Goal: Browse casually: Explore the website without a specific task or goal

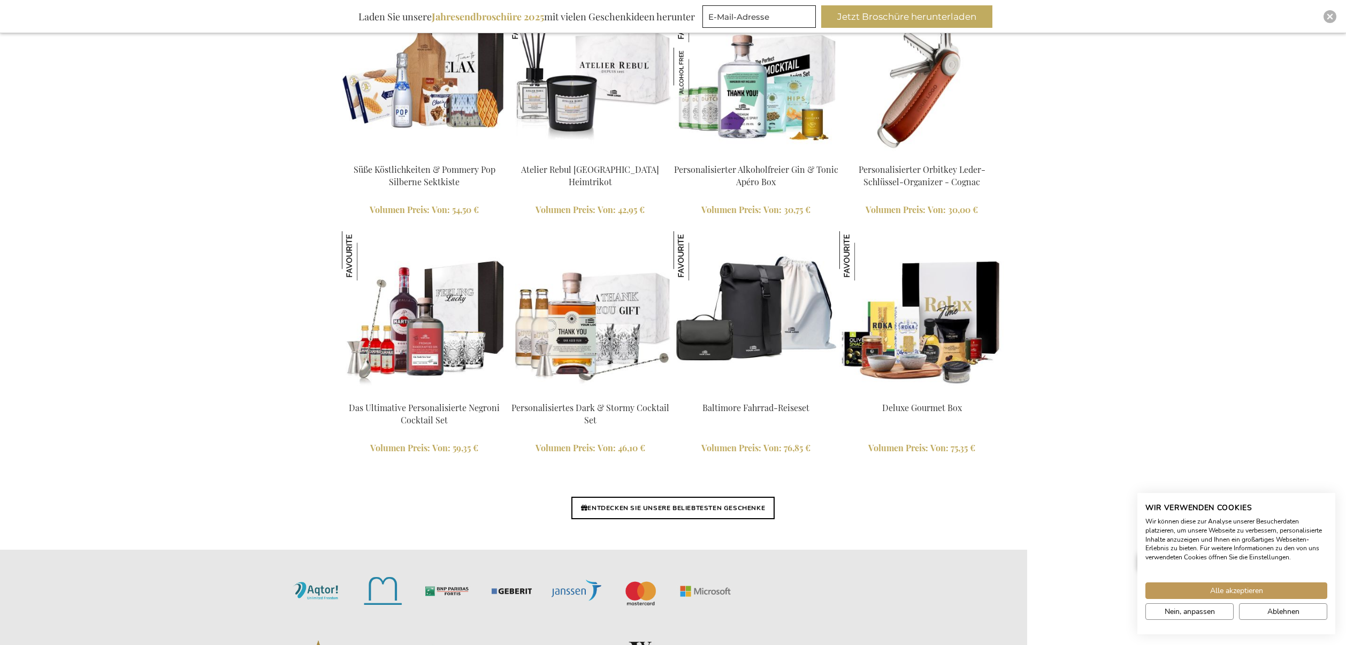
scroll to position [2295, 0]
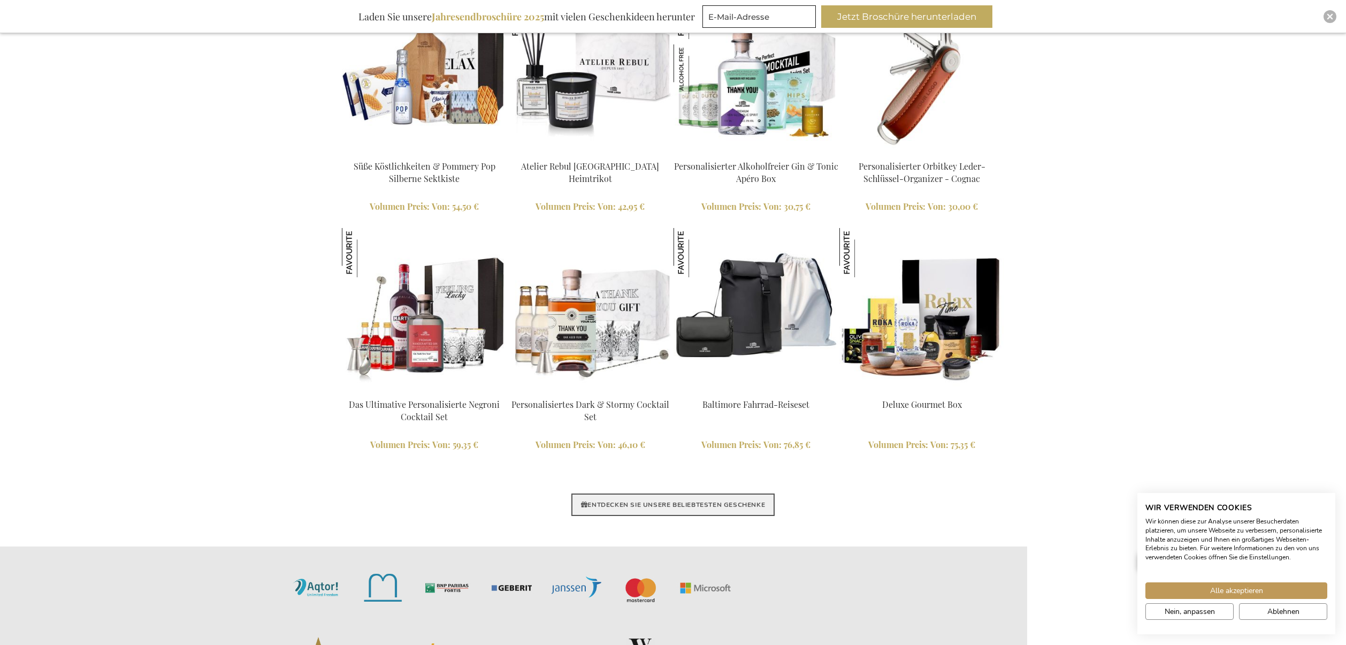
click at [766, 505] on link "ENTDECKEN SIE UNSERE BELIEBTESTEN GESCHENKE" at bounding box center [672, 504] width 203 height 22
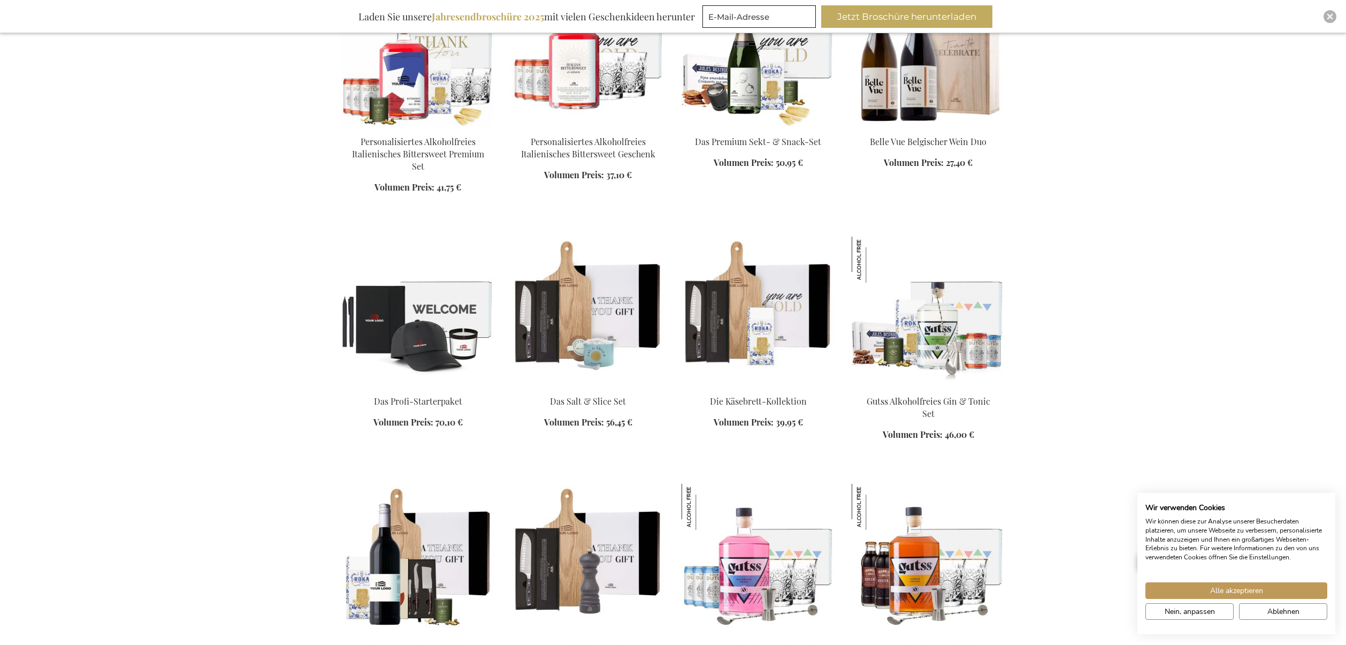
scroll to position [757, 0]
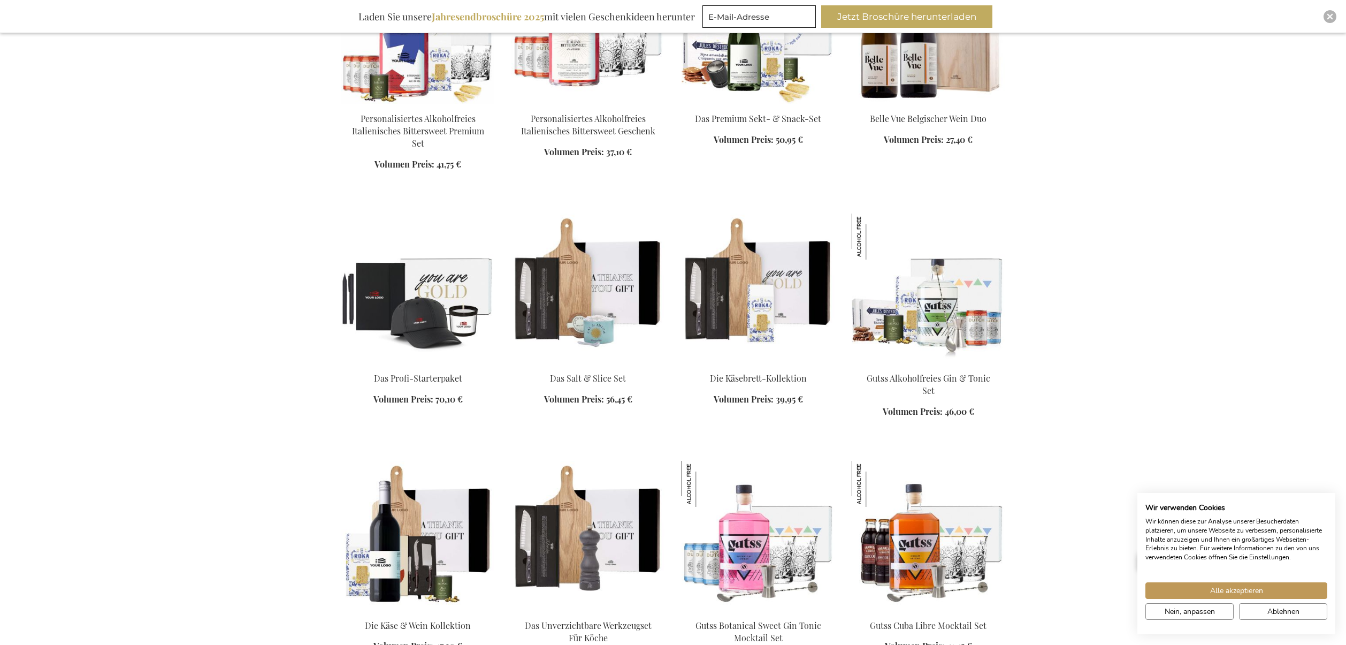
click at [427, 300] on img at bounding box center [417, 288] width 153 height 150
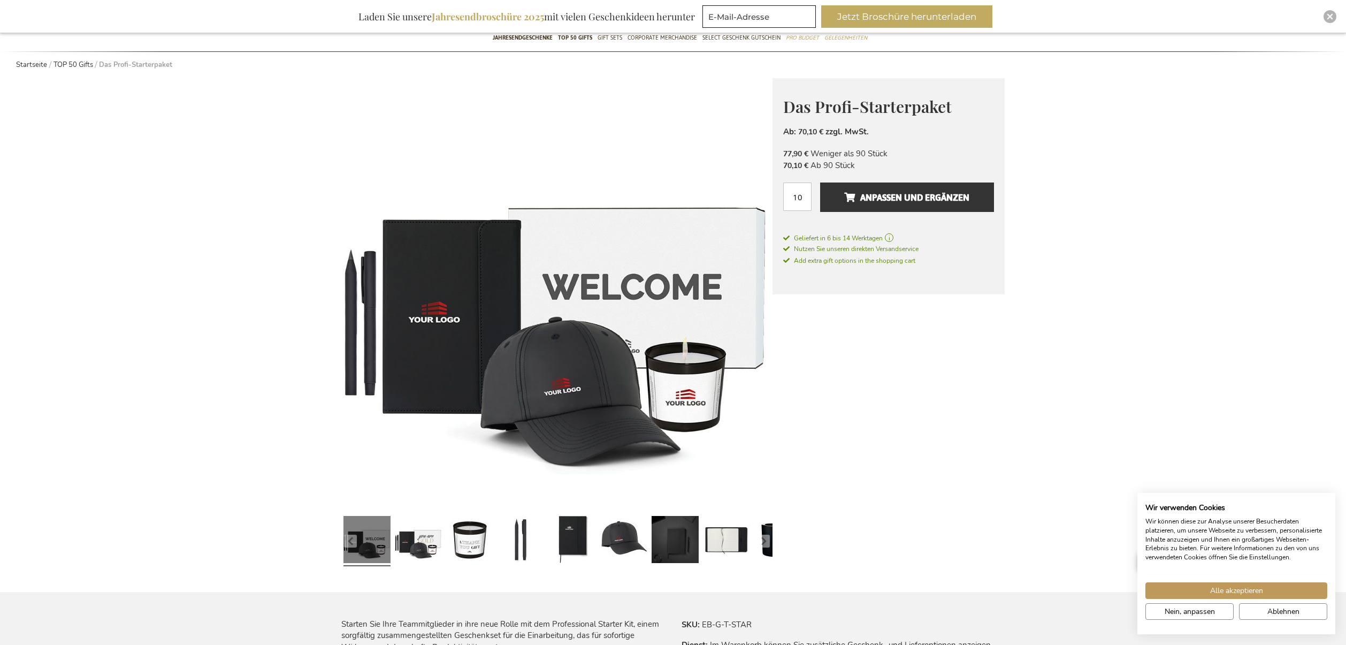
scroll to position [133, 0]
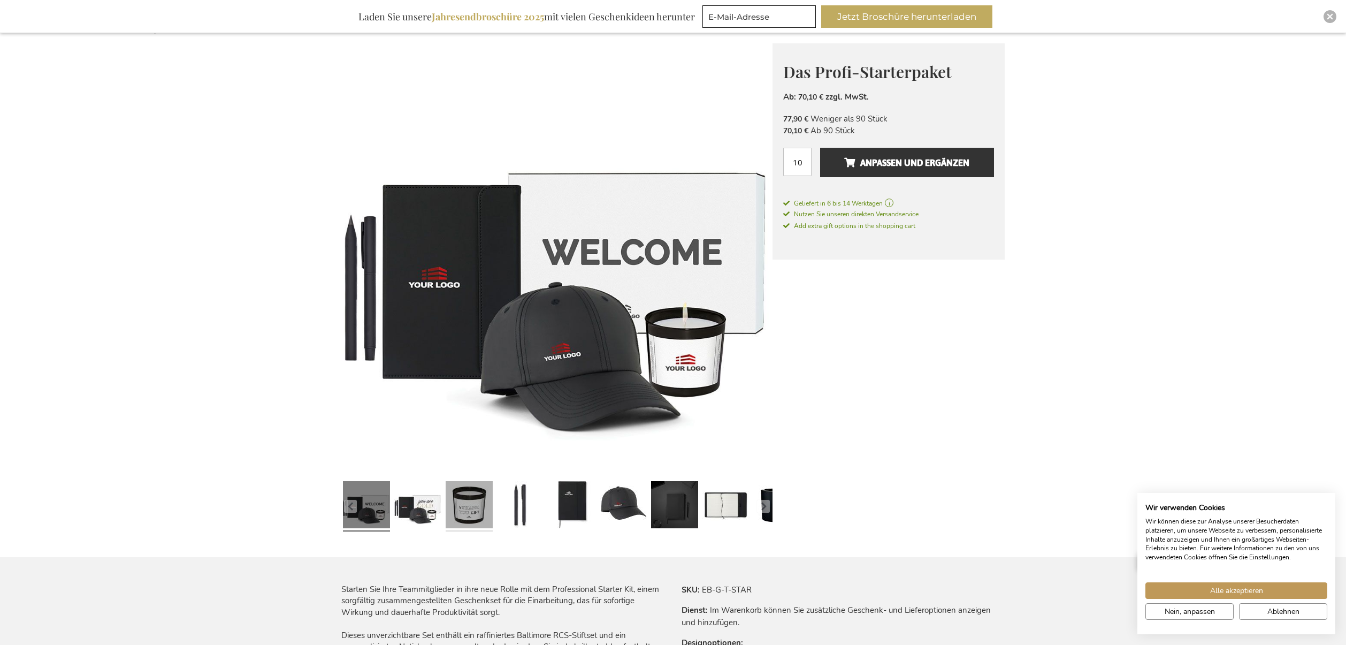
click at [481, 501] on link at bounding box center [469, 506] width 47 height 59
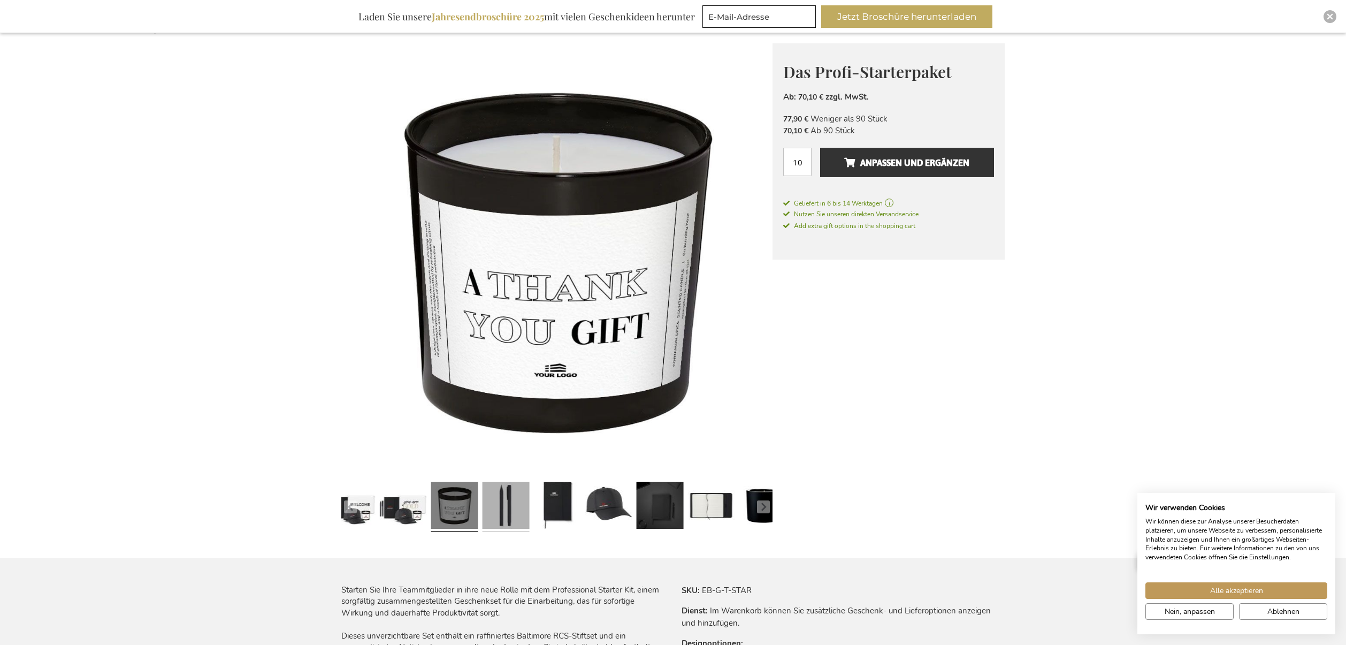
click at [497, 503] on link at bounding box center [505, 506] width 47 height 59
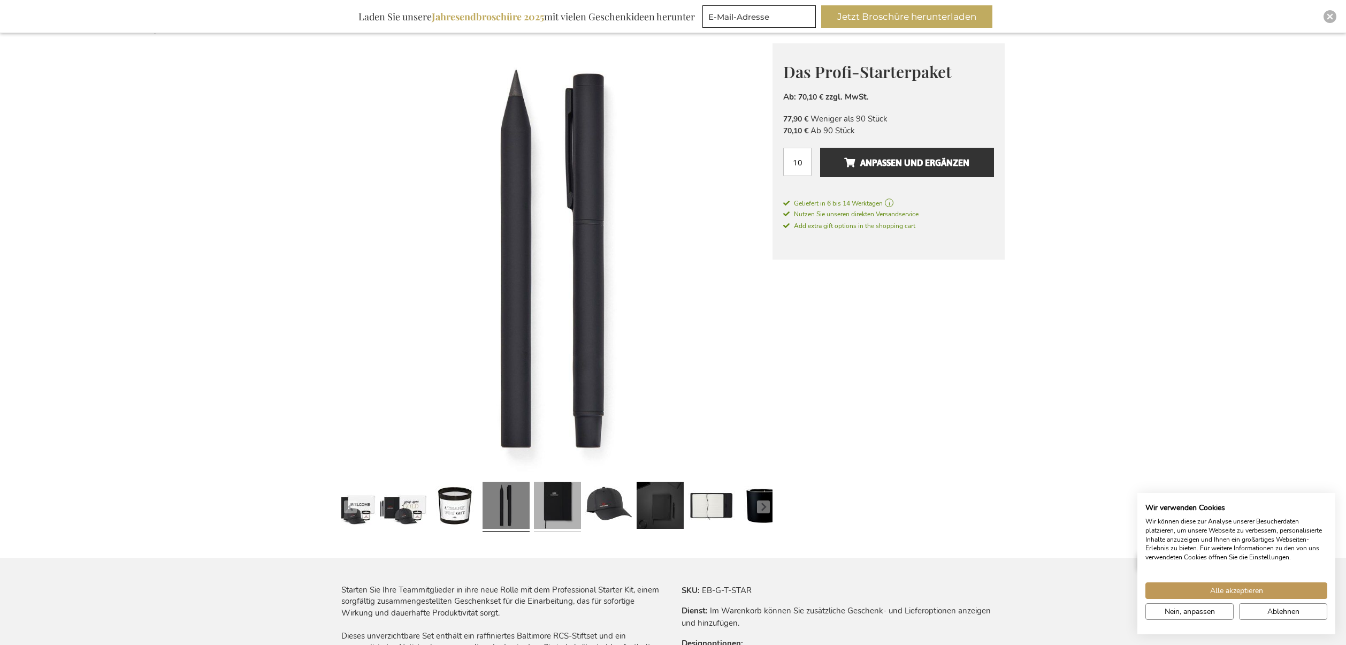
click at [561, 500] on link at bounding box center [557, 506] width 47 height 59
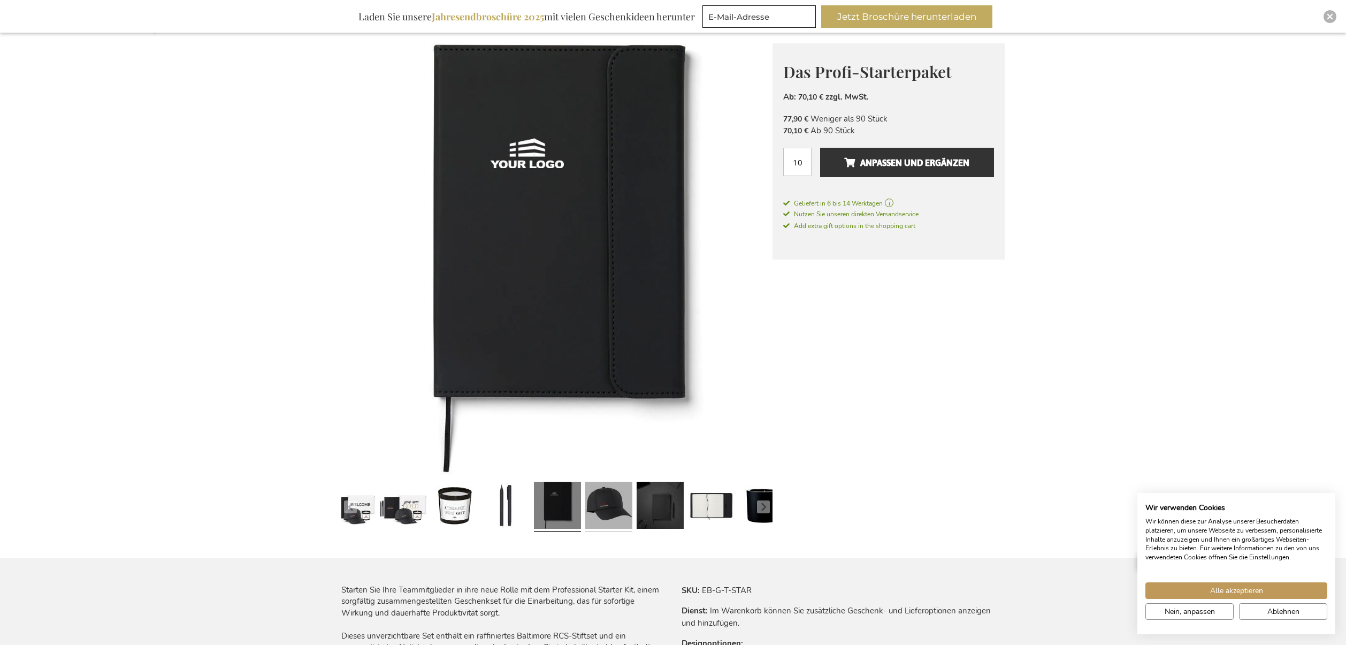
click at [602, 501] on link at bounding box center [608, 506] width 47 height 59
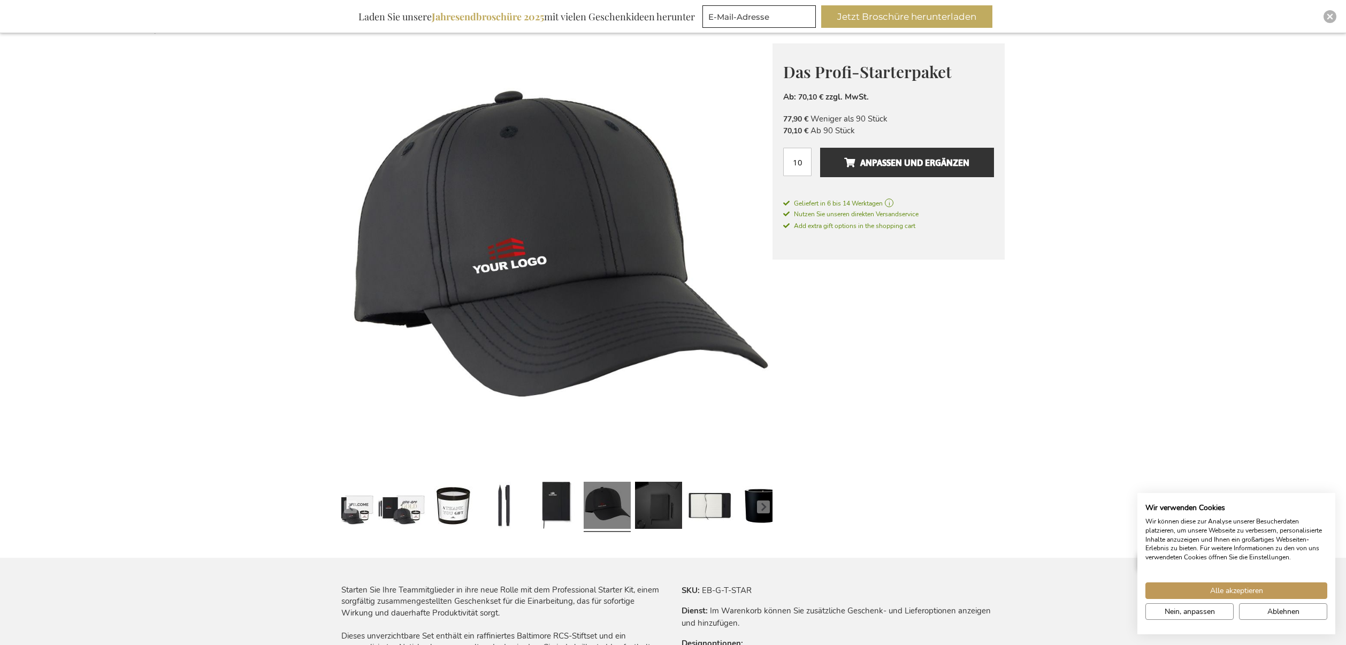
click at [531, 492] on div at bounding box center [555, 506] width 51 height 59
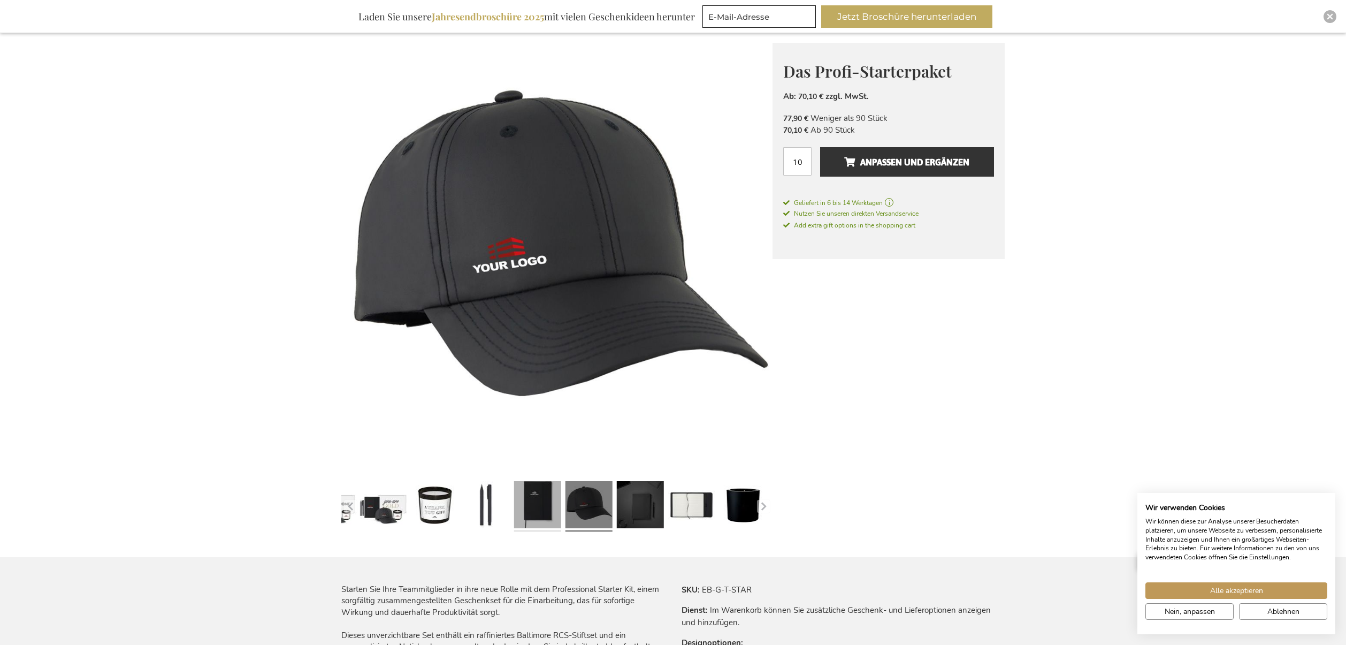
click at [546, 493] on link at bounding box center [537, 506] width 47 height 59
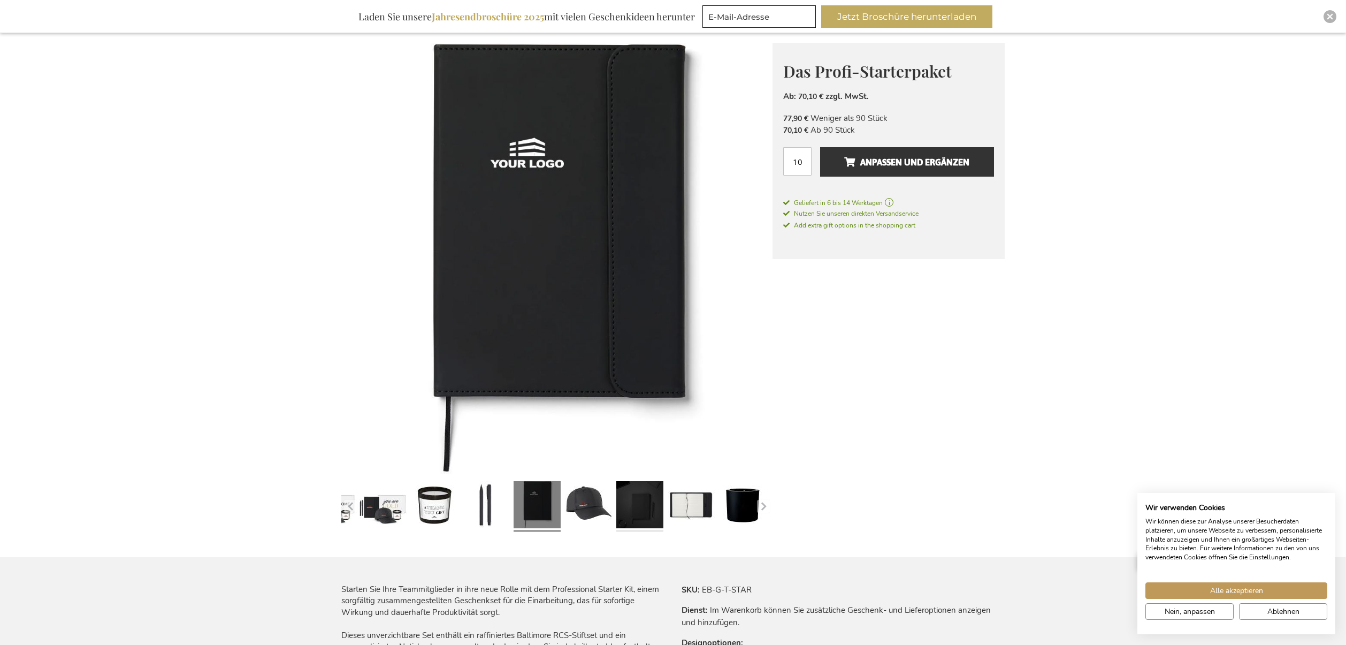
click at [617, 493] on link at bounding box center [639, 506] width 47 height 59
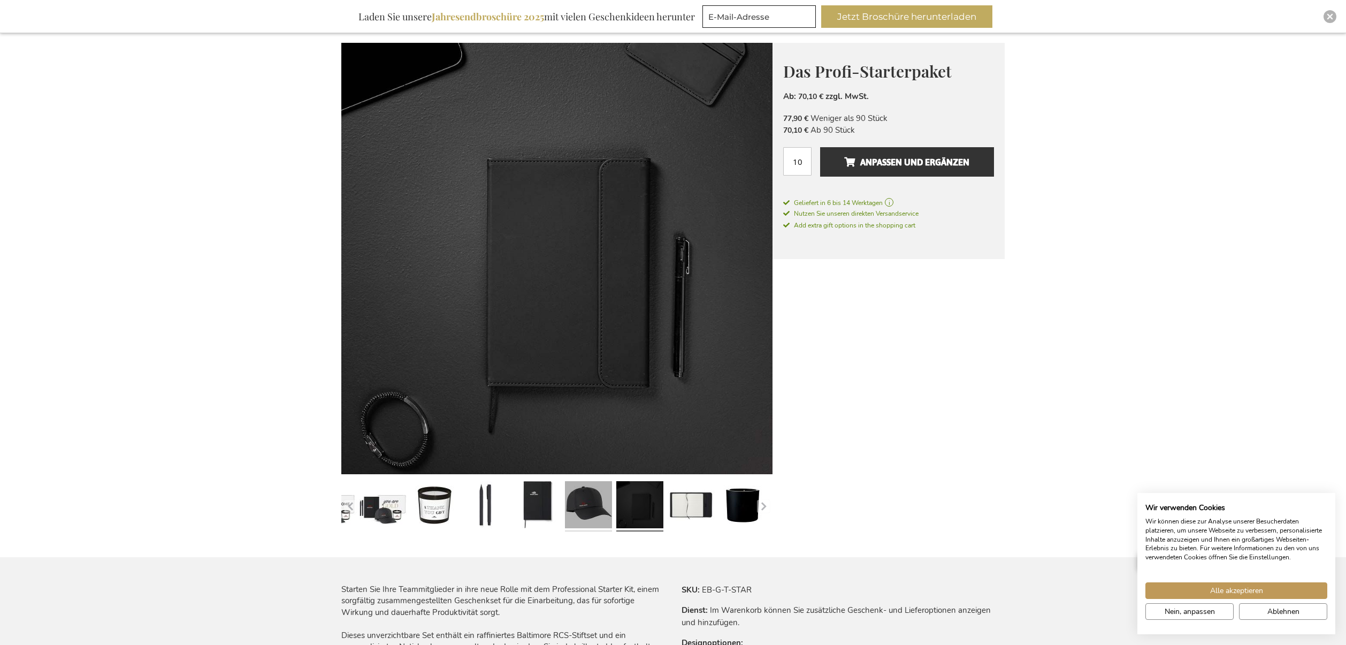
click at [596, 500] on link at bounding box center [588, 506] width 47 height 59
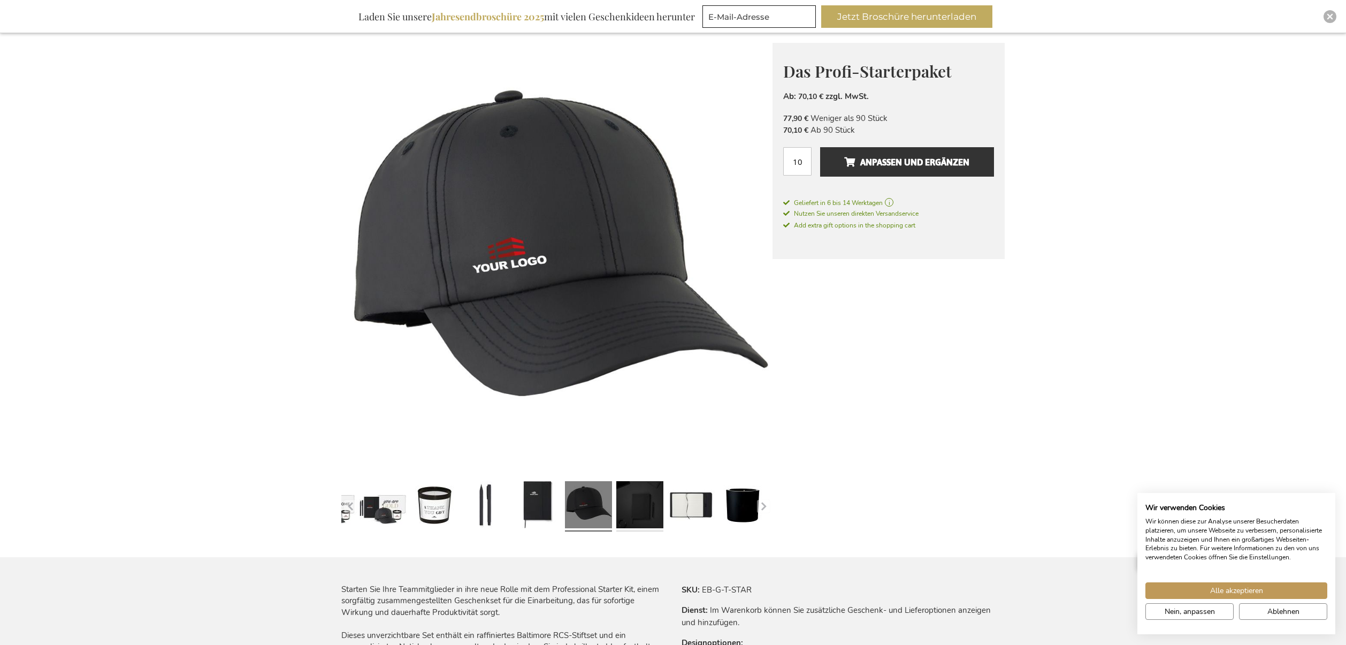
click at [642, 505] on link at bounding box center [639, 506] width 47 height 59
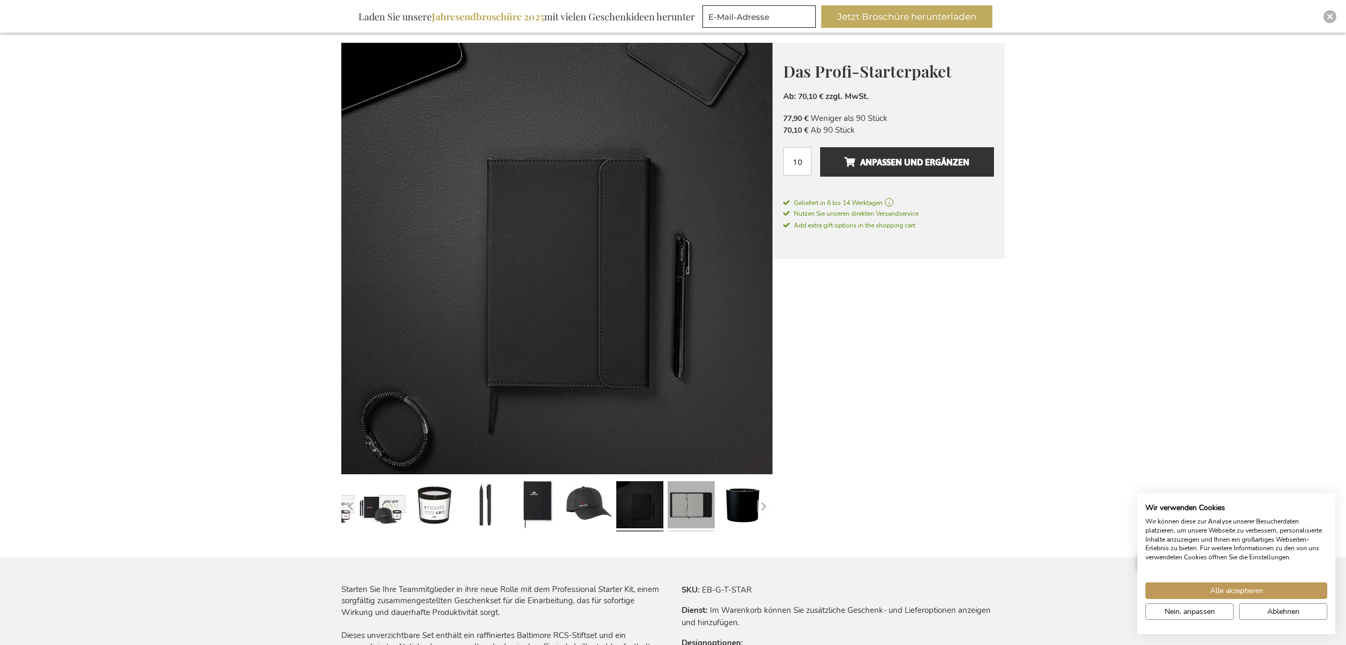
click at [695, 511] on link at bounding box center [691, 506] width 47 height 59
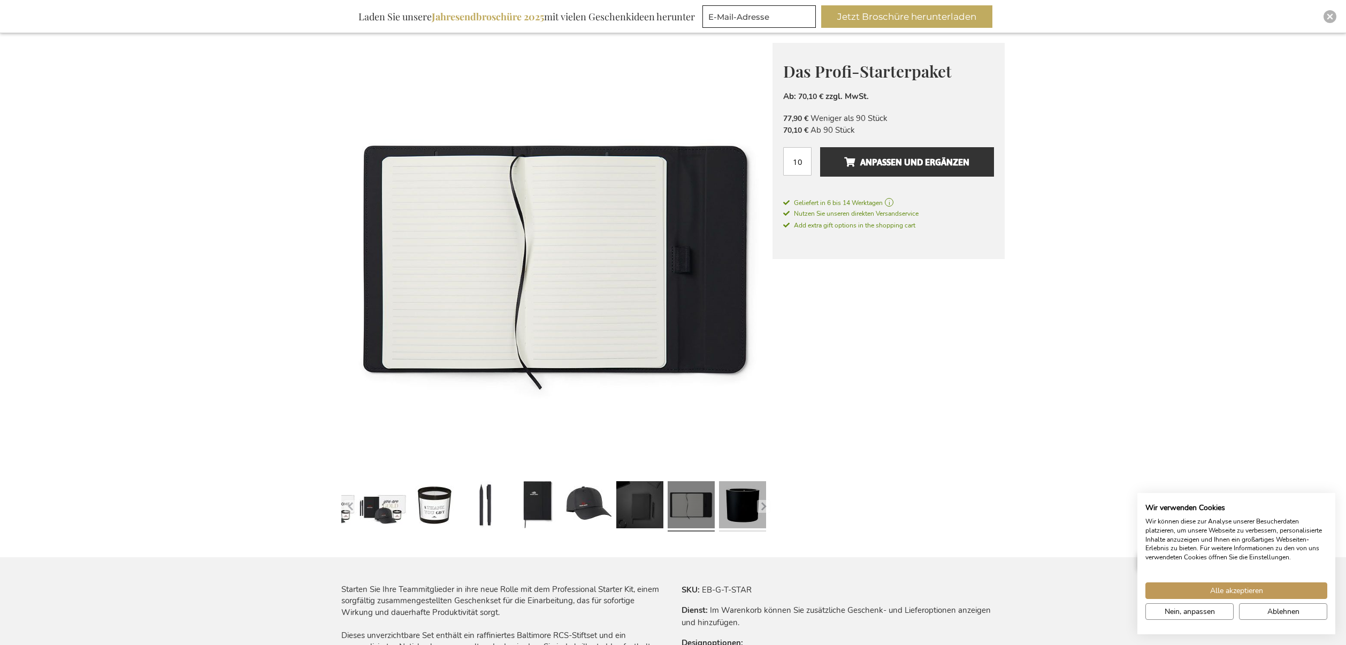
click at [751, 504] on link at bounding box center [742, 506] width 47 height 59
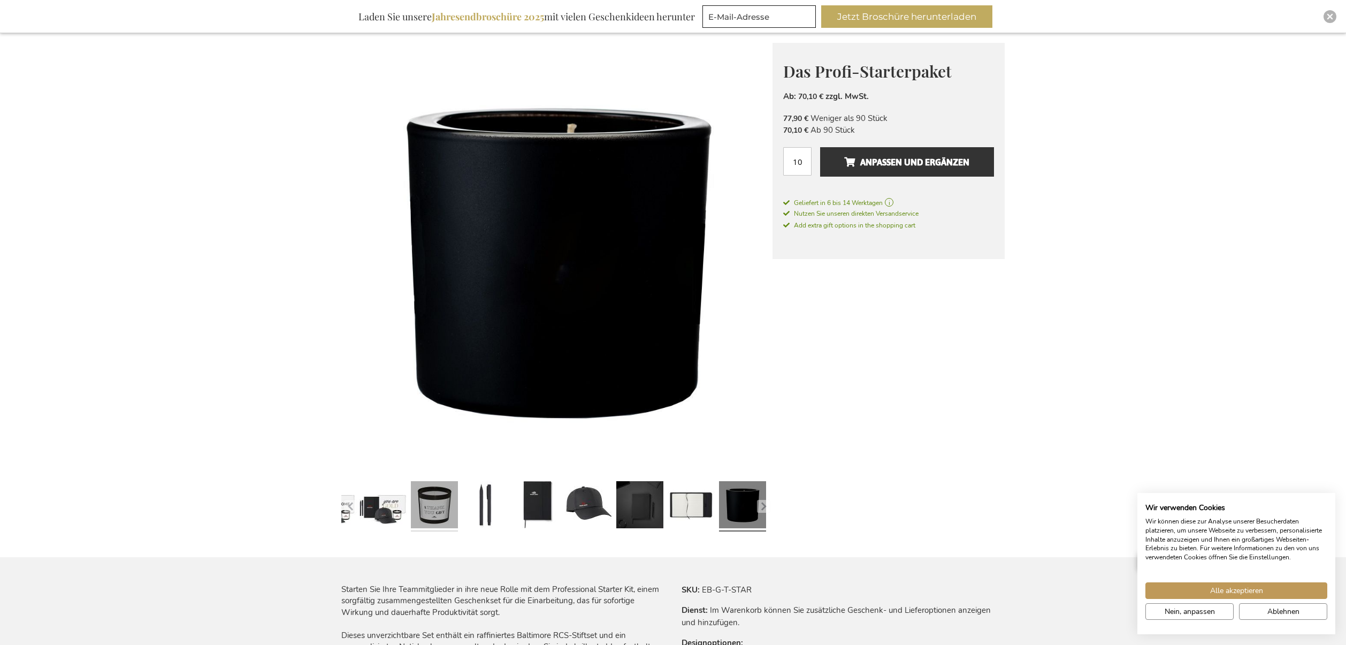
click at [421, 496] on link at bounding box center [434, 506] width 47 height 59
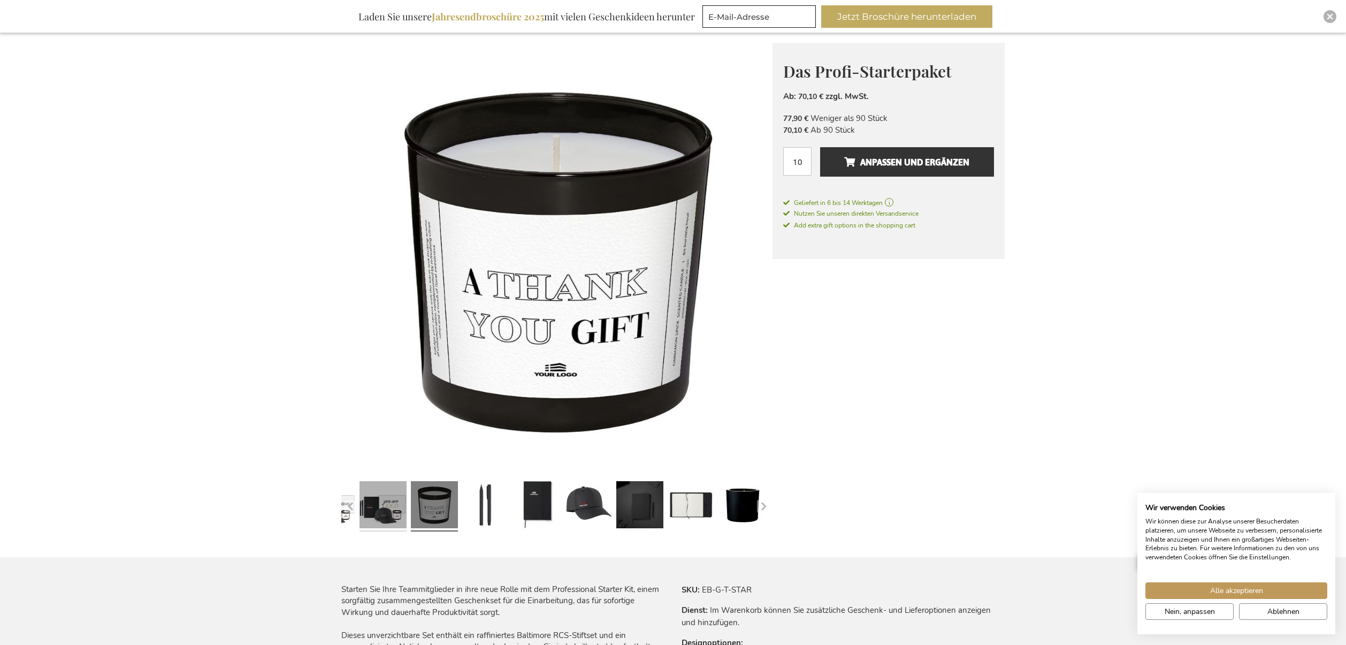
click at [388, 504] on link at bounding box center [382, 506] width 47 height 59
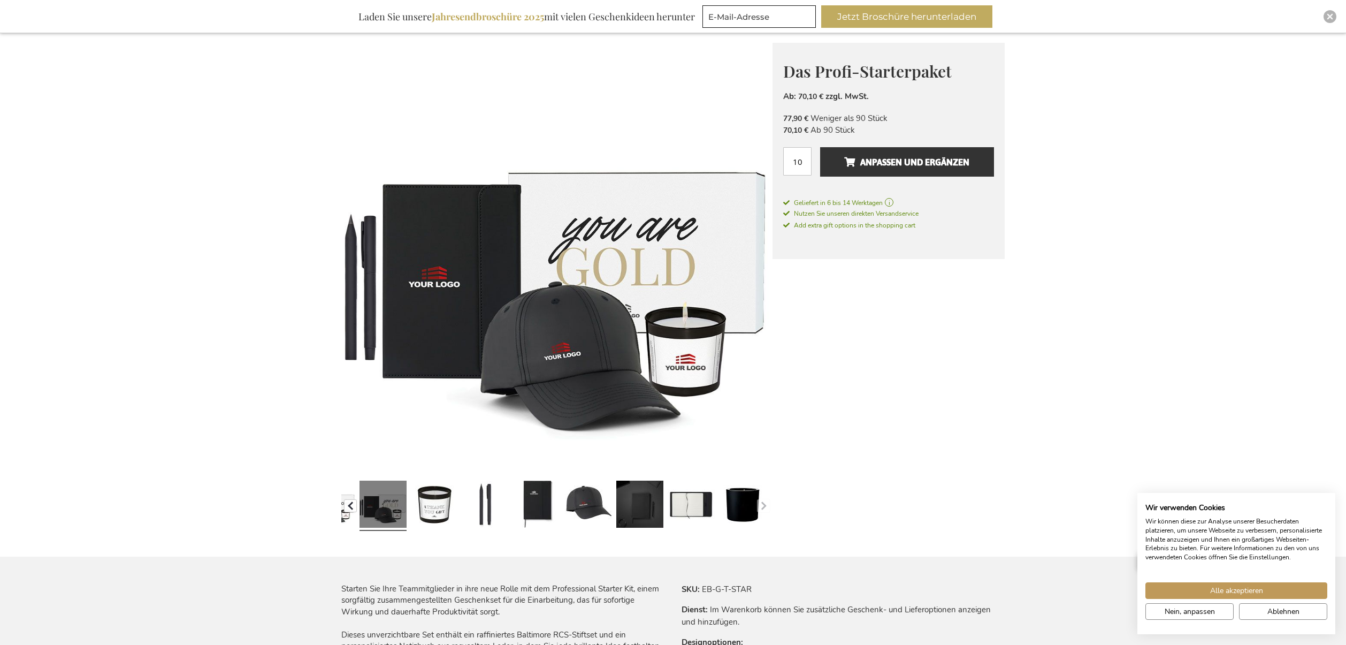
click at [350, 505] on button "button" at bounding box center [350, 505] width 13 height 13
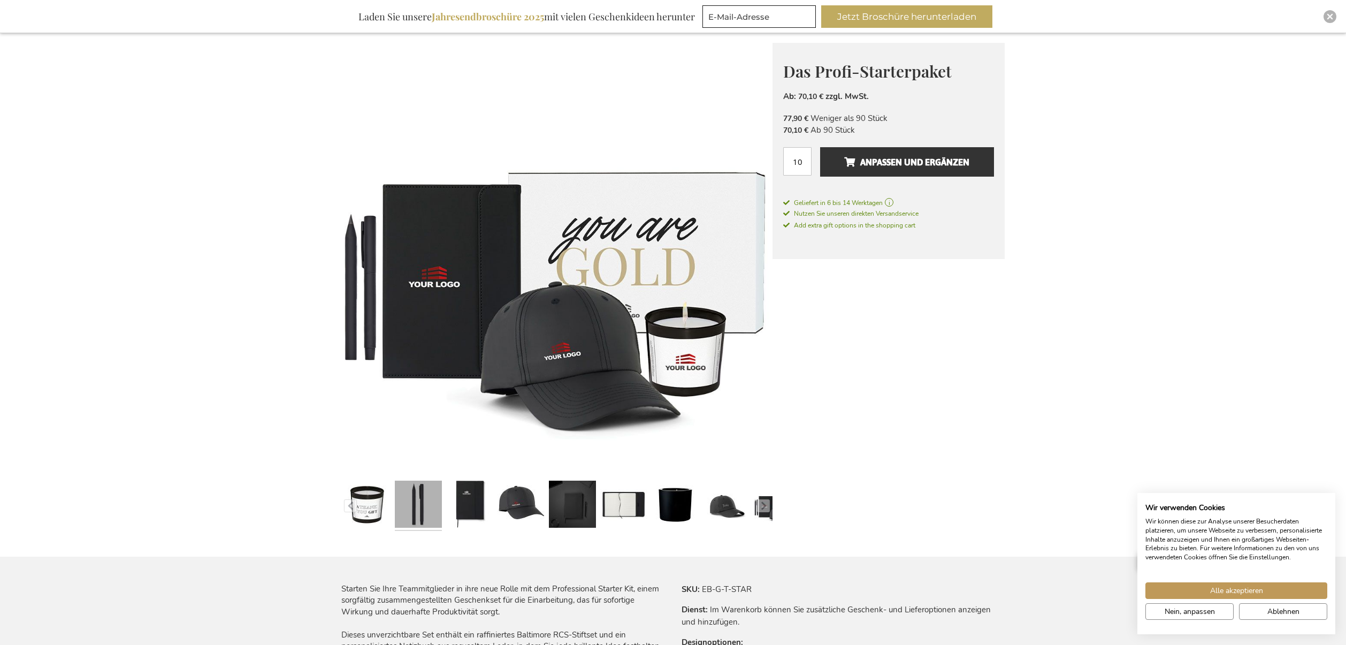
click at [408, 508] on link at bounding box center [418, 505] width 47 height 59
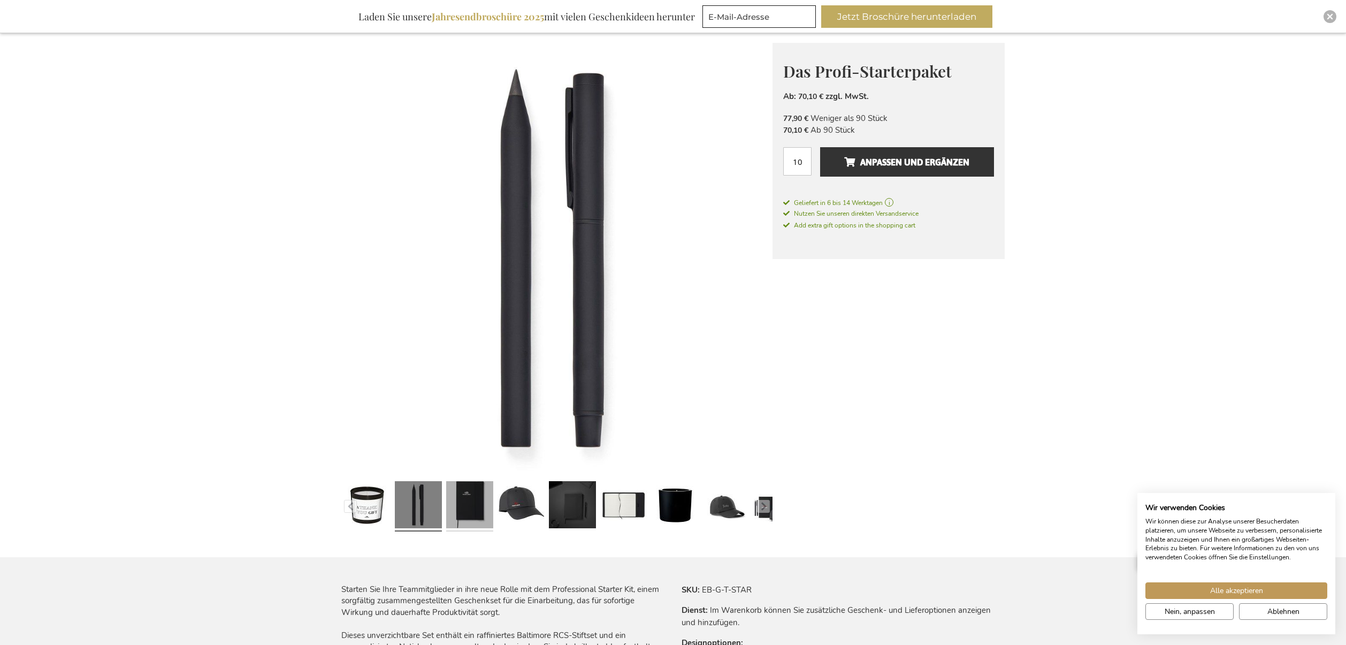
click at [471, 502] on link at bounding box center [469, 506] width 47 height 59
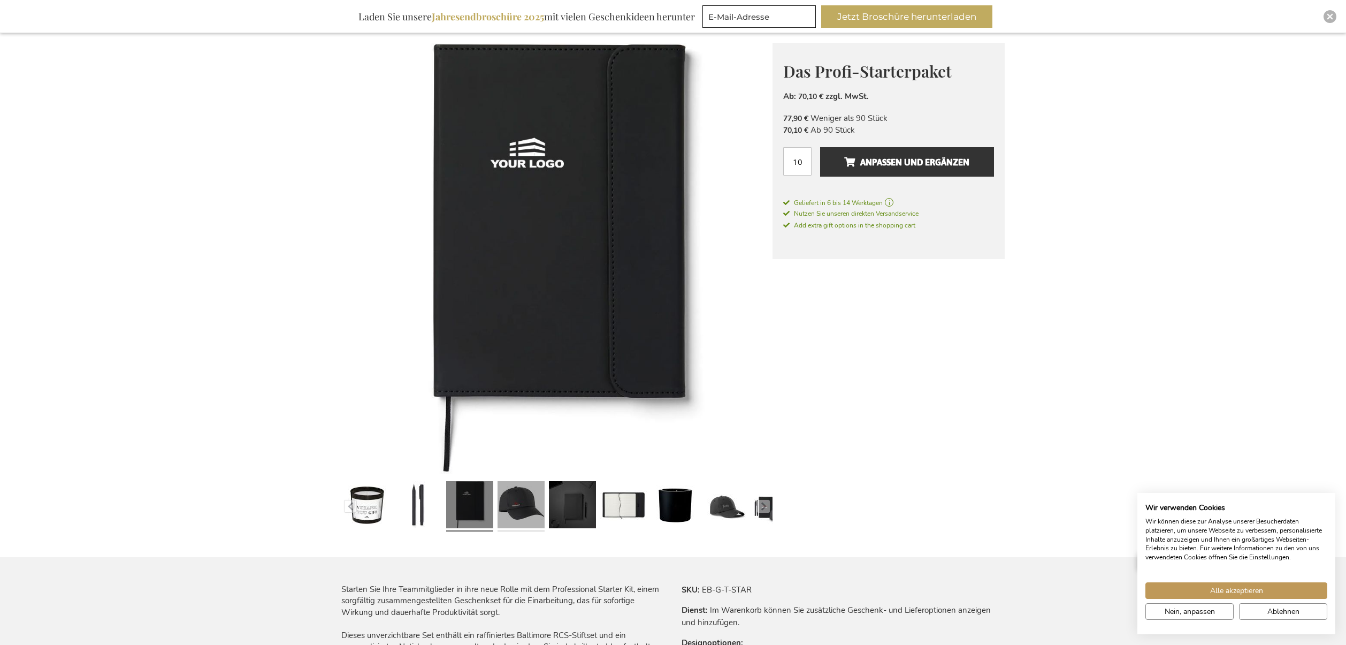
click at [526, 508] on link at bounding box center [520, 506] width 47 height 59
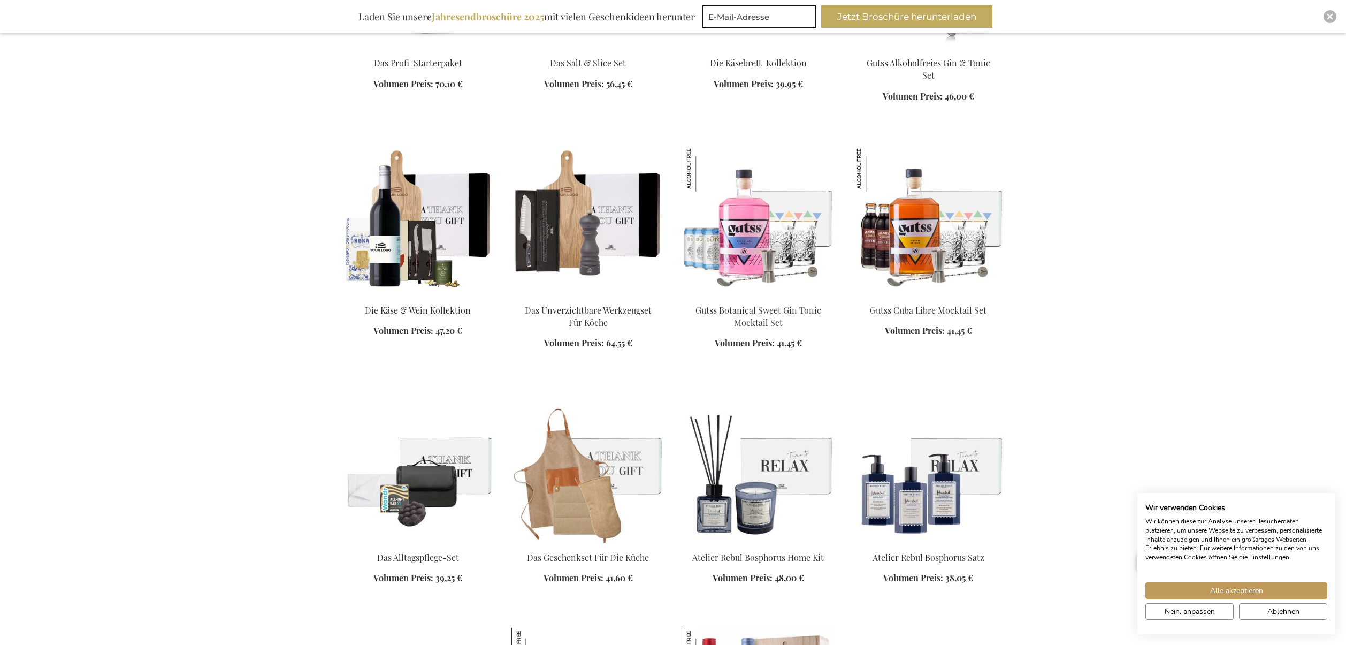
scroll to position [1117, 0]
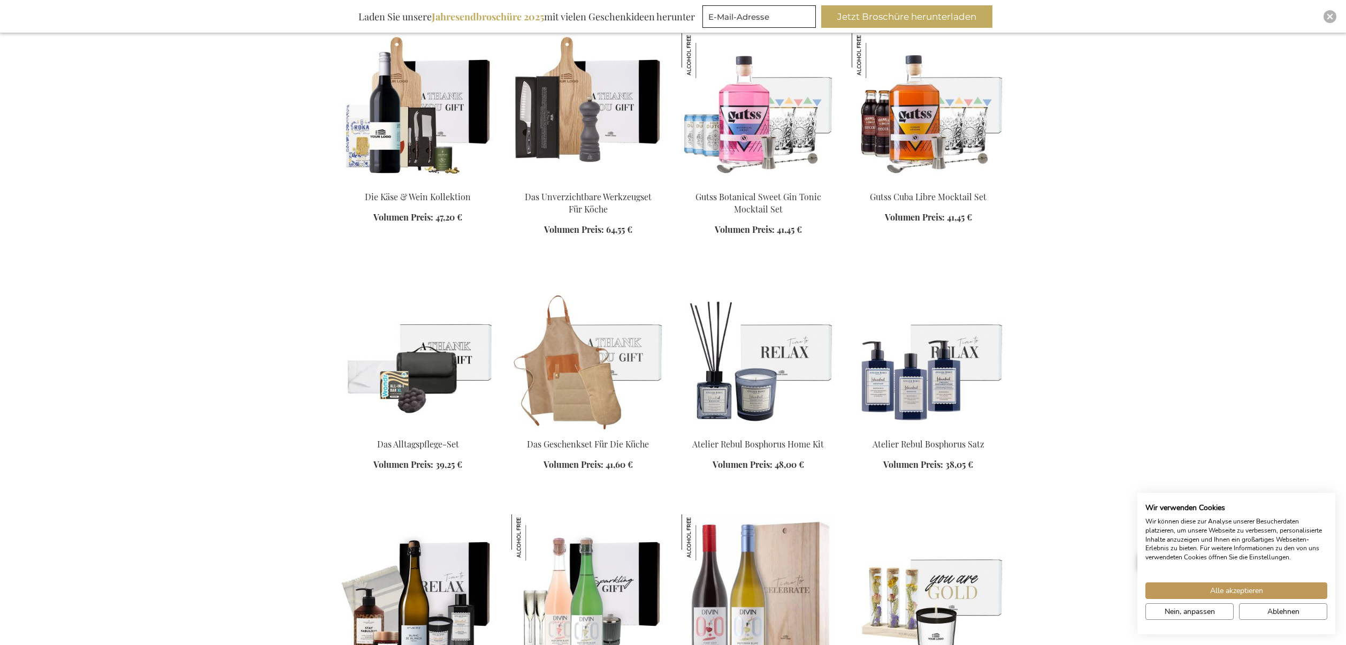
scroll to position [1188, 0]
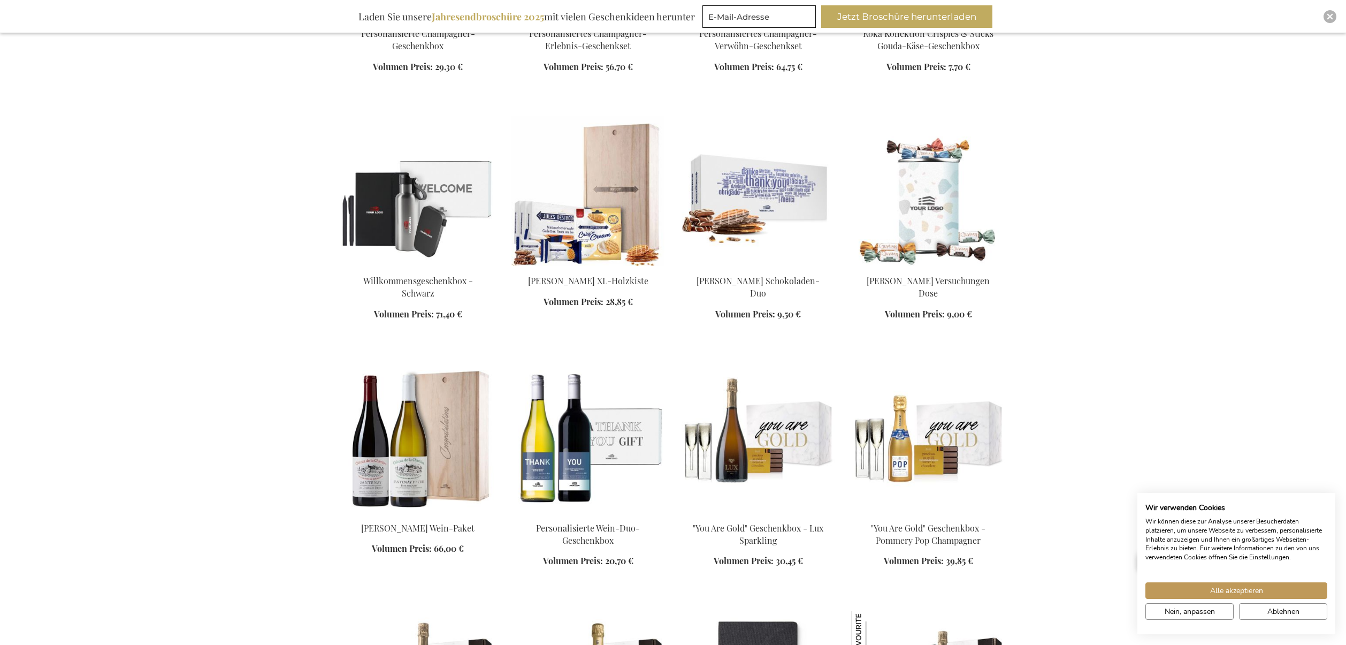
scroll to position [2313, 0]
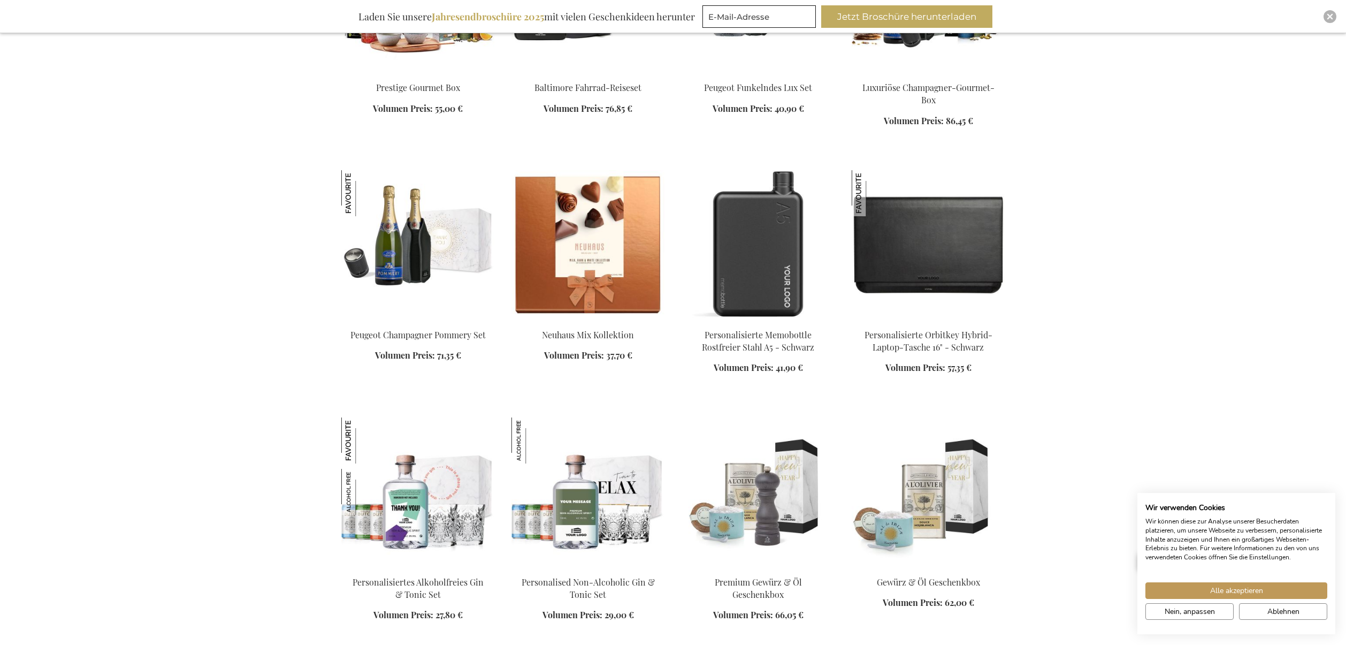
scroll to position [3990, 0]
